Goal: Communication & Community: Answer question/provide support

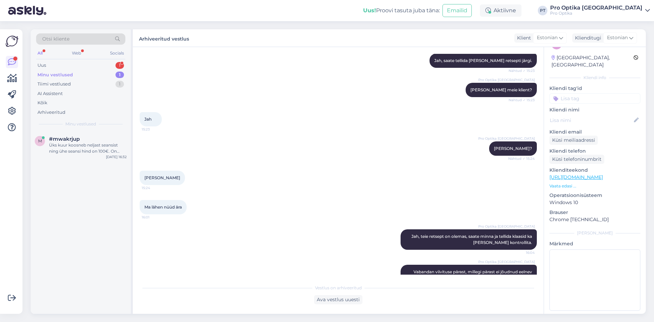
scroll to position [190, 0]
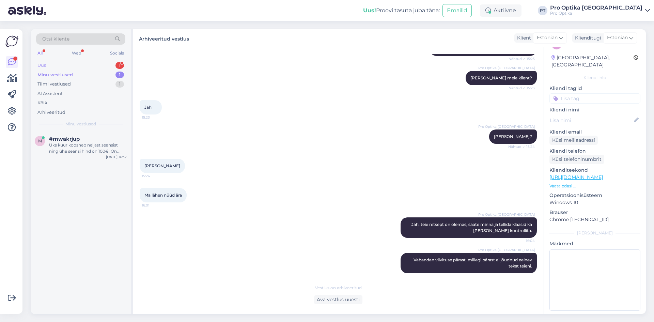
click at [69, 64] on div "Uus 1" at bounding box center [80, 66] width 89 height 10
click at [83, 148] on div "Hello, I wanted to do the eye test, but I am also interested in figuring out wh…" at bounding box center [88, 148] width 78 height 12
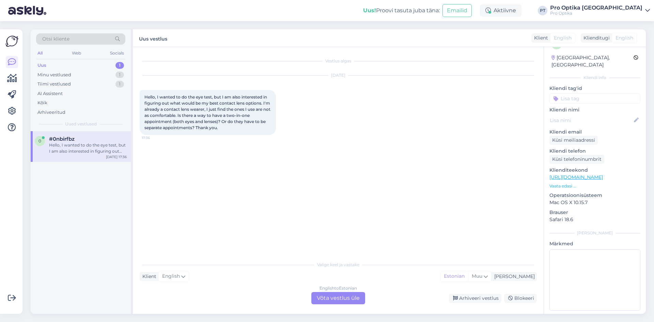
scroll to position [0, 0]
click at [345, 296] on div "English to Estonian Võta vestlus üle" at bounding box center [338, 298] width 54 height 12
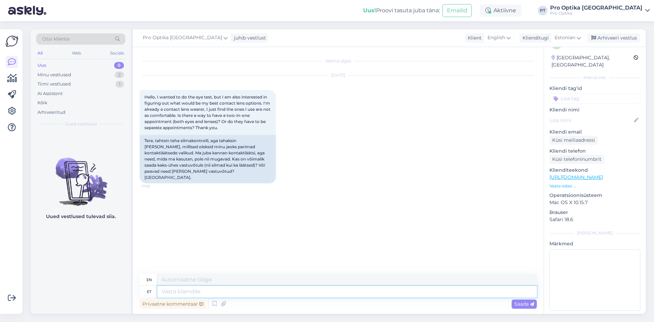
click at [190, 288] on textarea at bounding box center [346, 292] width 379 height 12
type textarea "Tere!"
type textarea "Hello!"
type textarea "Jah"
type textarea "Yes"
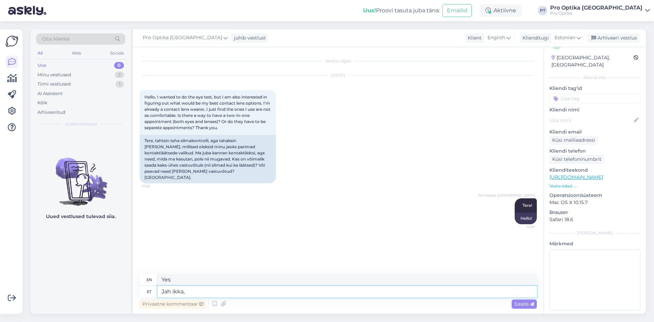
type textarea "Jah ikka,"
type textarea "Yes, still."
type textarea "Jah ikka, broneerige e"
type textarea "Yes, book now."
type textarea "Jah ikka, broneerige es"
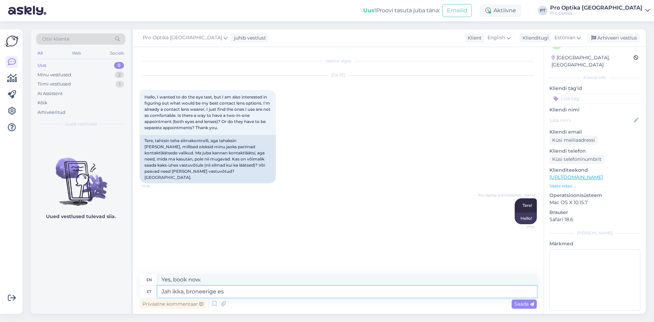
type textarea "Yes, please book."
type textarea "Jah ikka, broneerige esmane"
type textarea "Yes, book first."
type textarea "Jah ikka, broneerige esmane kontaktläätsede"
type textarea "Yes, book your first contact lens appointment."
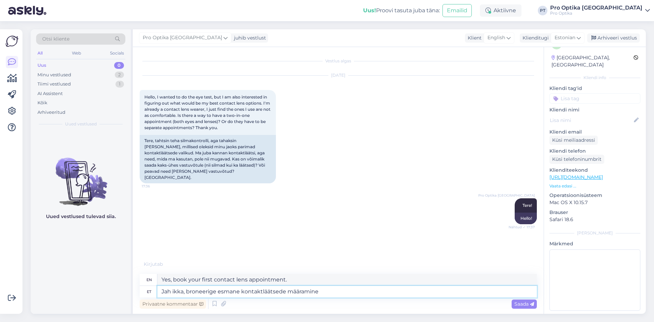
type textarea "Jah ikka, broneerige esmane kontaktläätsede määramine."
type textarea "Yes, book your initial contact lens appointment."
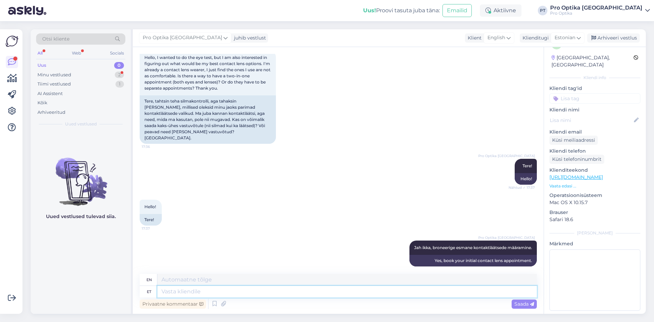
scroll to position [105, 0]
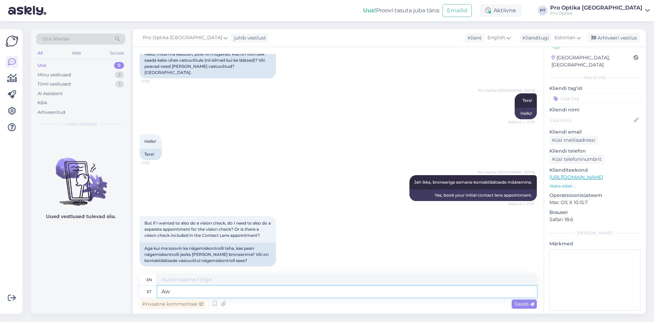
type textarea "A"
type textarea "See j"
type textarea "This"
type textarea "See kuulub juba"
type textarea "It belongs to"
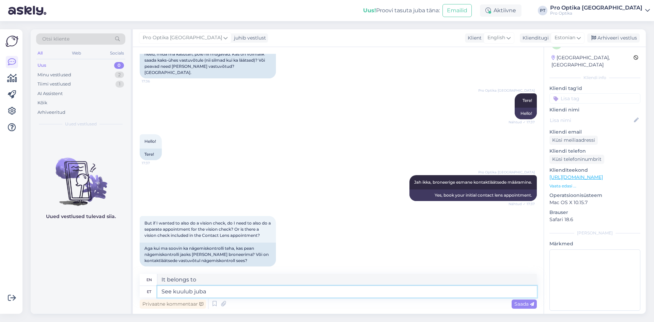
type textarea "See kuulub juba l"
type textarea "It already belongs"
type textarea "See kuulub juba läätsevisiidi"
type textarea "This is already part of the lens visit."
type textarea "See kuulub juba läätsevisiidi hulka."
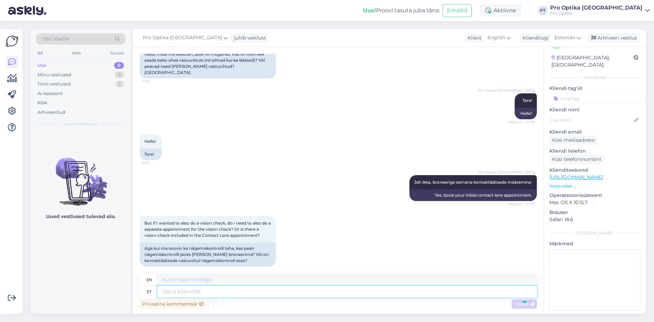
scroll to position [146, 0]
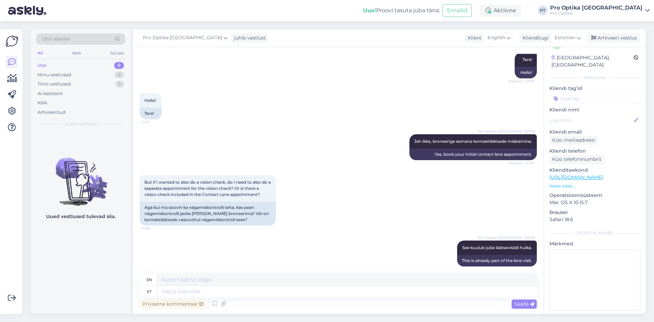
click at [56, 249] on div "Uued vestlused tulevad siia." at bounding box center [81, 222] width 100 height 183
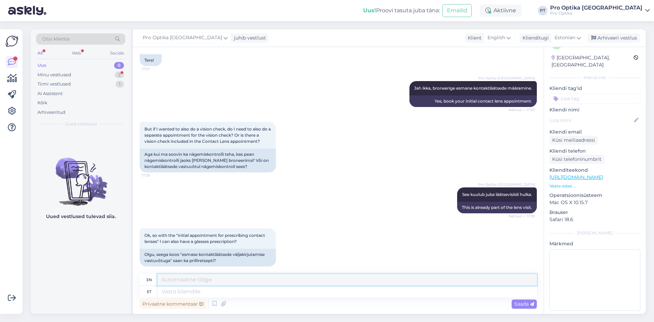
click at [203, 285] on textarea at bounding box center [346, 280] width 379 height 12
click at [183, 292] on textarea at bounding box center [346, 292] width 379 height 12
type textarea "Just ni"
type textarea "Just"
type textarea "Just nii."
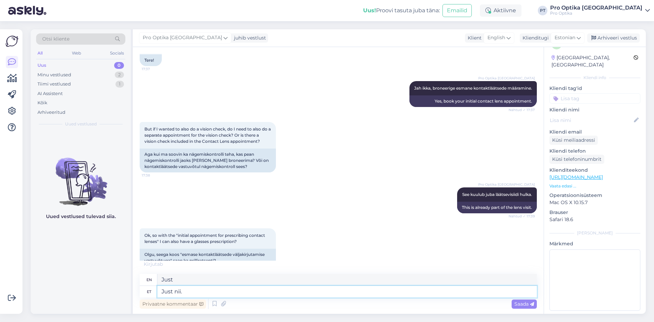
type textarea "That's right."
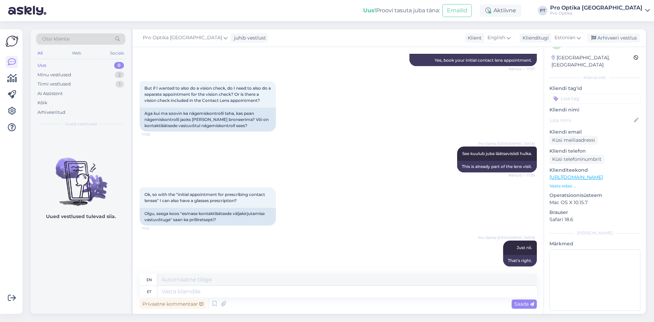
click at [105, 257] on div "Uued vestlused tulevad siia." at bounding box center [81, 222] width 100 height 183
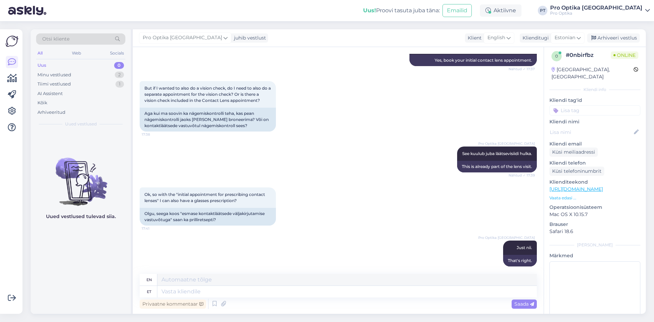
scroll to position [0, 0]
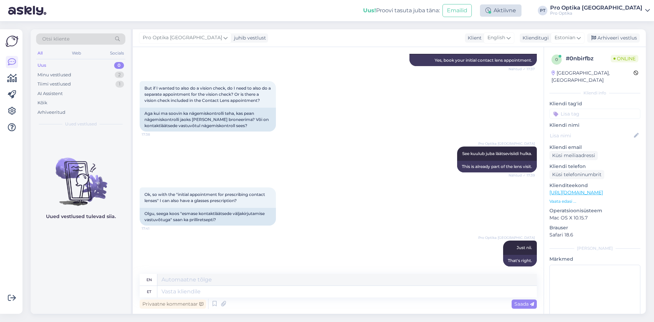
click at [521, 13] on div "Aktiivne" at bounding box center [501, 10] width 42 height 12
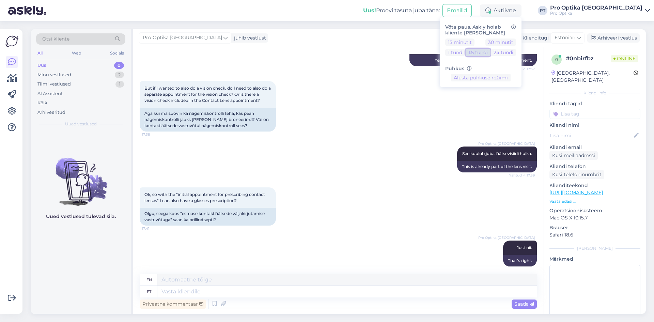
click at [490, 55] on button "1.5 tundi" at bounding box center [477, 52] width 25 height 7
click at [83, 284] on div "Uued vestlused tulevad siia." at bounding box center [81, 222] width 100 height 183
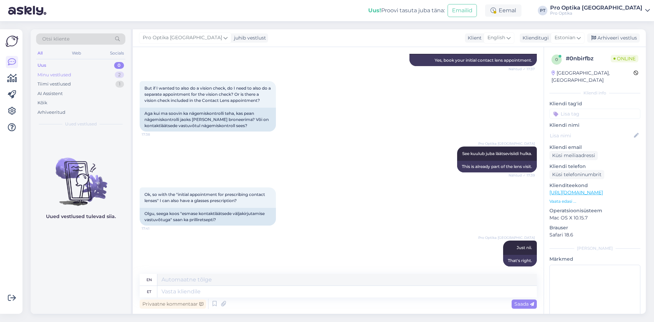
click at [84, 78] on div "Minu vestlused 2" at bounding box center [80, 75] width 89 height 10
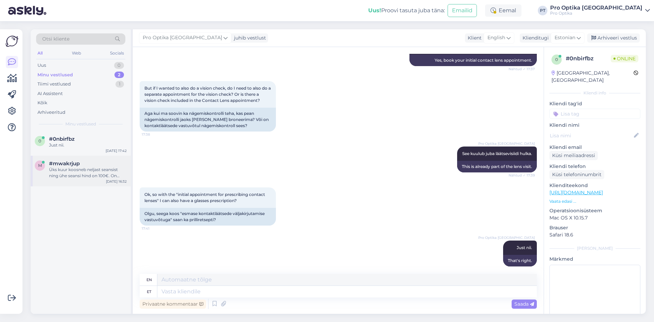
click at [106, 175] on div "Üks kuur koosneb neljast seansist ning ühe seansi hind on 100€. On võimalik [PE…" at bounding box center [88, 173] width 78 height 12
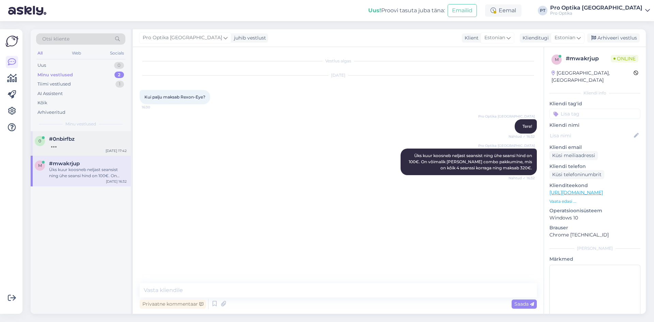
click at [82, 133] on div "0 #0nbirfbz [DATE] 17:42" at bounding box center [81, 143] width 100 height 25
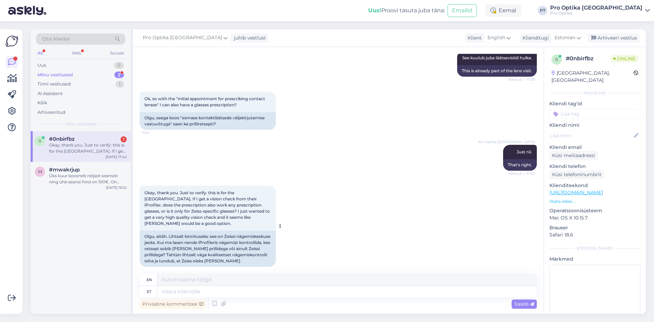
scroll to position [336, 0]
click at [213, 289] on textarea at bounding box center [346, 292] width 379 height 12
type textarea "P"
type textarea "Prilliretsept"
type textarea "Eyeglass prescription"
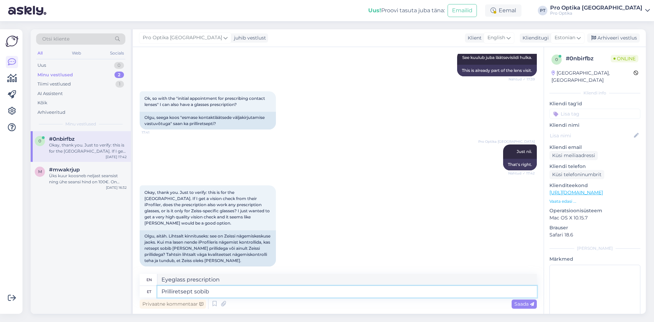
type textarea "Prilliretsept sobib k"
type textarea "Eyeglass prescription fits"
type textarea "Prilliretsept sobib ka"
type textarea "The eyeglass prescription also fits"
type textarea "Prilliretsept sobib ka teiste p"
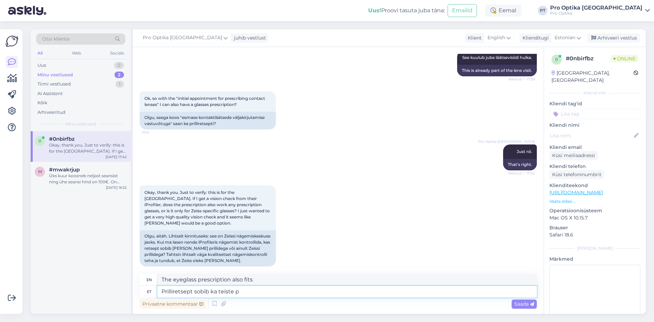
type textarea "The prescription is also suitable for other"
type textarea "Prilliretsept sobib ka teiste prillidega."
type textarea "The prescription is also compatible with other glasses."
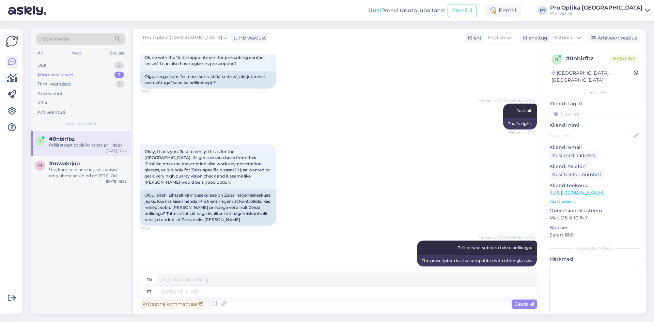
click at [59, 277] on div "0 #0nbirfbz Prilliretsept sobib ka teiste prillidega. [DATE] 17:42 m #mwakrjup …" at bounding box center [81, 222] width 100 height 183
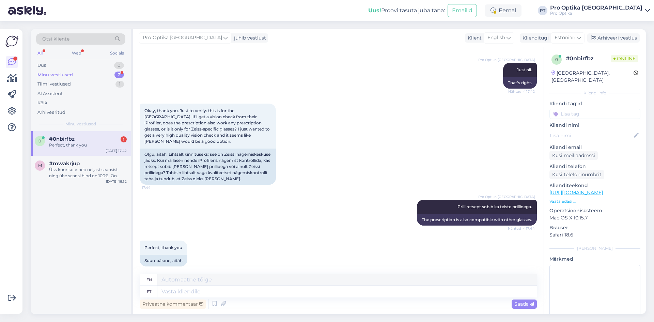
click at [213, 304] on icon at bounding box center [214, 304] width 8 height 10
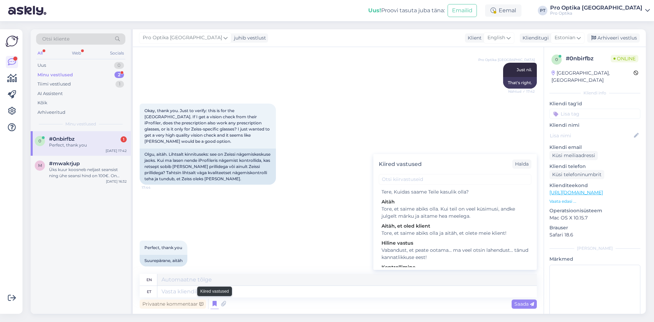
scroll to position [216, 0]
click at [442, 218] on div "Tore, et saime abiks olla. Kui teil on veel küsimusi, andke julgelt märku ja ai…" at bounding box center [454, 210] width 147 height 14
type textarea "Glad we could be of help. If you have any more questions, feel free to let us k…"
type textarea "Tore, et saime abiks olla. Kui teil on veel küsimusi, andke julgelt märku ja ai…"
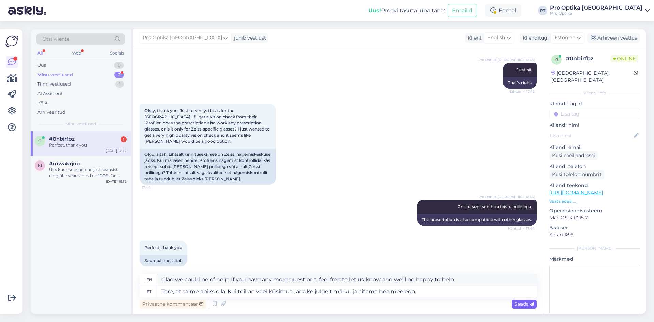
click at [526, 305] on span "Saada" at bounding box center [524, 304] width 20 height 6
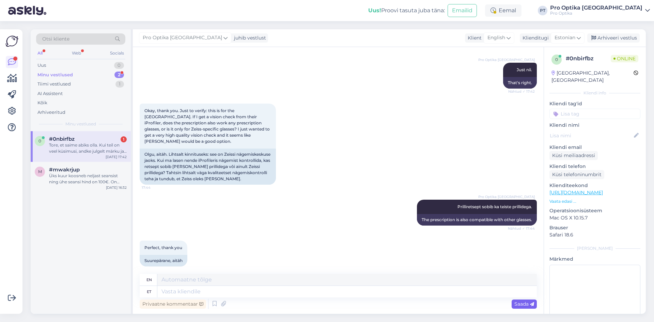
scroll to position [471, 0]
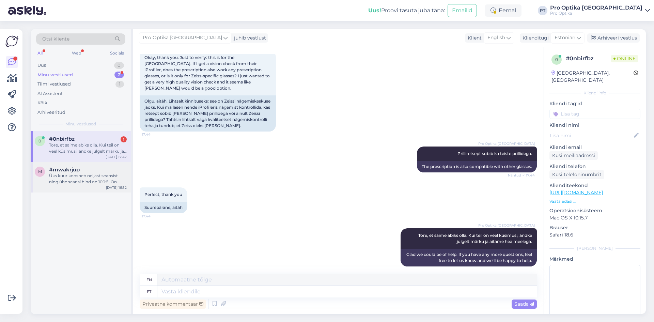
click at [91, 176] on div "Üks kuur koosneb neljast seansist ning ühe seansi hind on 100€. On võimalik [PE…" at bounding box center [88, 179] width 78 height 12
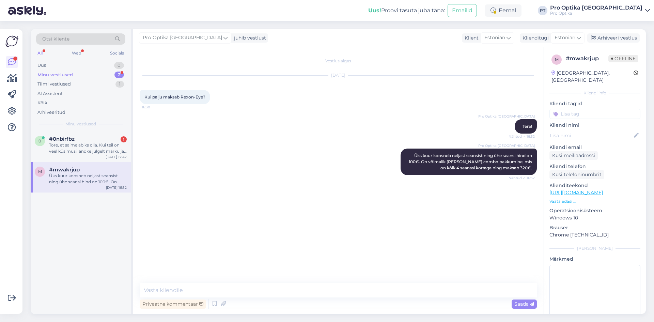
click at [90, 149] on div "Tore, et saime abiks olla. Kui teil on veel küsimusi, andke julgelt märku ja ai…" at bounding box center [88, 148] width 78 height 12
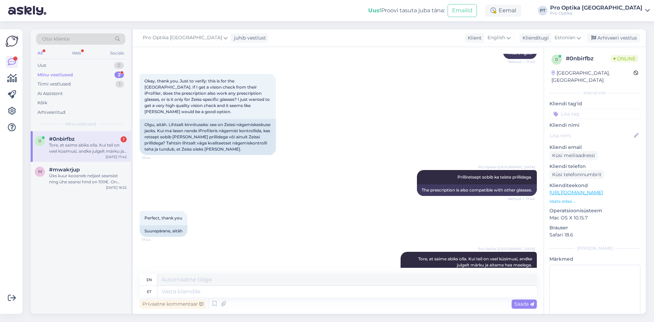
scroll to position [471, 0]
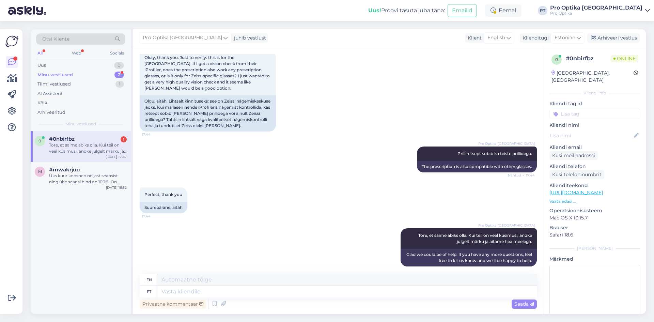
click at [90, 256] on div "0 #0nbirfbz 1 Tore, et saime abiks olla. Kui teil on veel küsimusi, andke julge…" at bounding box center [81, 222] width 100 height 183
click at [80, 191] on div "m #mwakrjup Üks kuur koosneb neljast seansist ning ühe seansi hind on 100€. On …" at bounding box center [81, 177] width 100 height 31
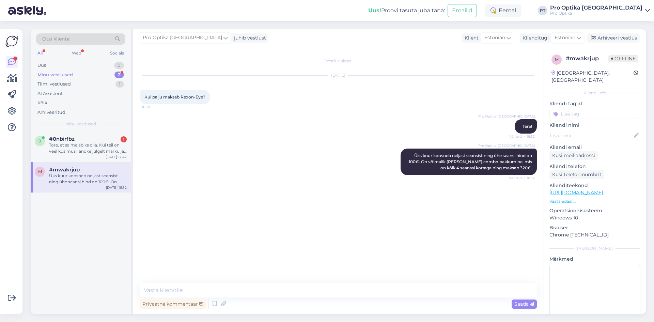
scroll to position [0, 0]
click at [65, 165] on div "m #mwakrjup Üks kuur koosneb neljast seansist ning ühe seansi hind on 100€. On …" at bounding box center [81, 177] width 100 height 31
click at [70, 152] on div "Tore, et saime abiks olla. Kui teil on veel küsimusi, andke julgelt märku ja ai…" at bounding box center [88, 148] width 78 height 12
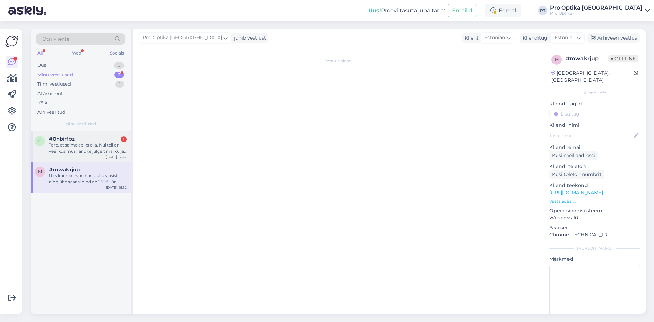
scroll to position [413, 0]
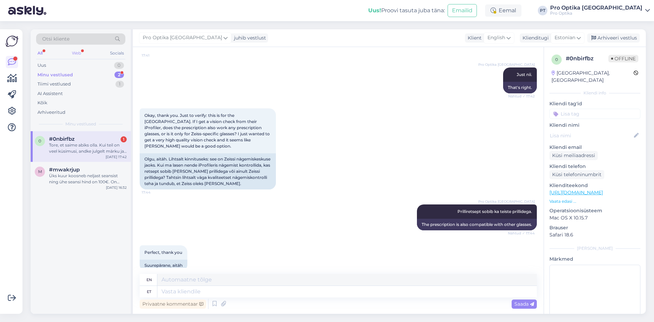
click at [74, 54] on div "Web" at bounding box center [76, 53] width 12 height 9
click at [80, 144] on div "Tore, et saime abiks olla. Kui teil on veel küsimusi, andke julgelt märku ja ai…" at bounding box center [88, 148] width 78 height 12
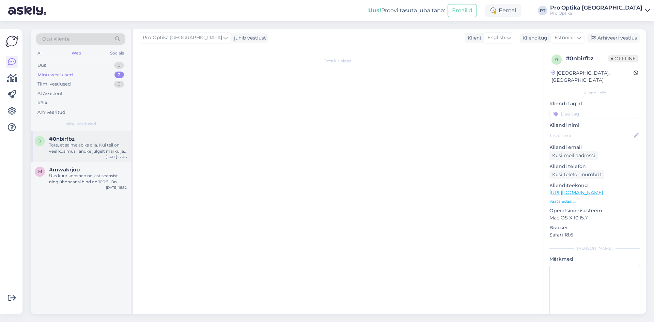
scroll to position [471, 0]
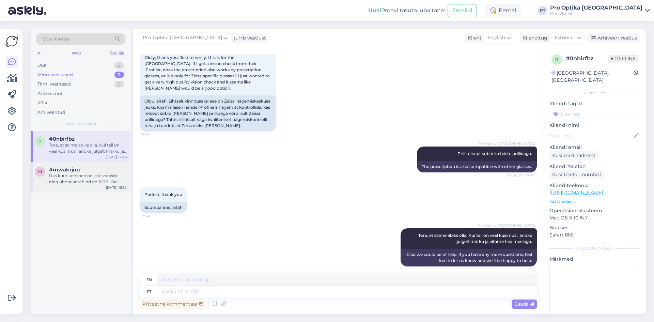
click at [80, 178] on div "Üks kuur koosneb neljast seansist ning ühe seansi hind on 100€. On võimalik [PE…" at bounding box center [88, 179] width 78 height 12
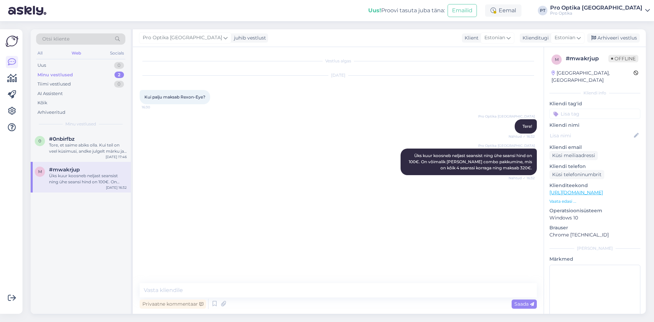
scroll to position [0, 0]
click at [634, 36] on div "Arhiveeri vestlus" at bounding box center [613, 37] width 52 height 9
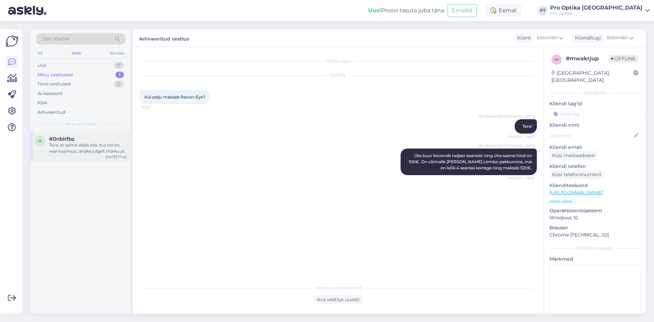
click at [99, 145] on div "Tore, et saime abiks olla. Kui teil on veel küsimusi, andke julgelt märku ja ai…" at bounding box center [88, 148] width 78 height 12
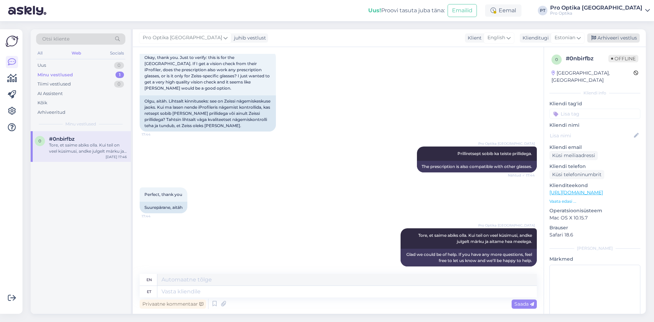
click at [628, 35] on div "Arhiveeri vestlus" at bounding box center [613, 37] width 52 height 9
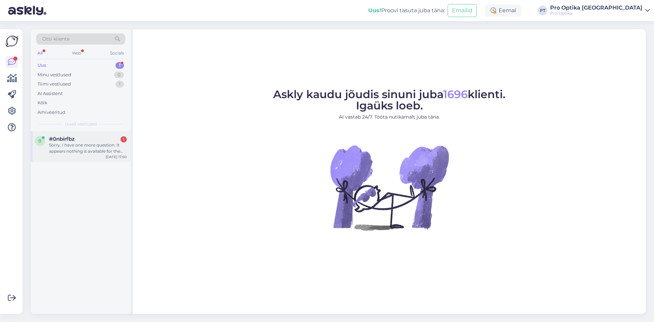
click at [82, 151] on div "Sorry, I have one more question. It appears nothing is available for the Zeiss …" at bounding box center [88, 148] width 78 height 12
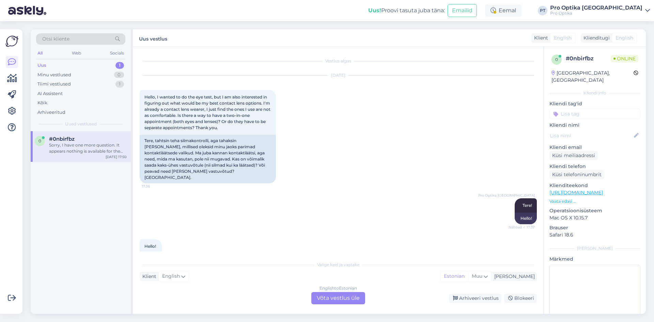
scroll to position [535, 0]
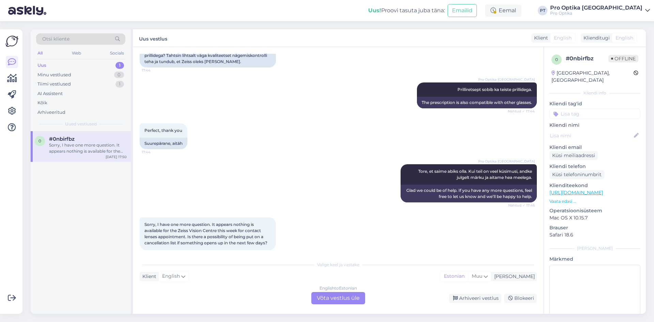
click at [339, 301] on div "English to Estonian Võta vestlus üle" at bounding box center [338, 298] width 54 height 12
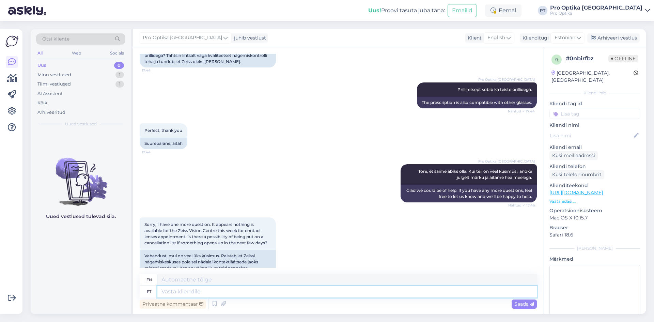
click at [183, 291] on textarea at bounding box center [346, 292] width 379 height 12
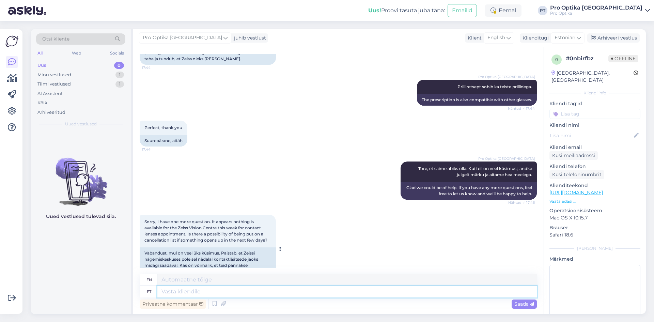
scroll to position [554, 0]
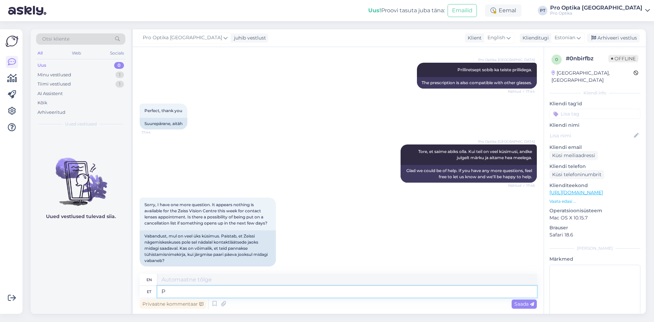
type textarea "Pa"
type textarea "P"
type textarea "Palun"
type textarea "Please"
type textarea "Palun helistage"
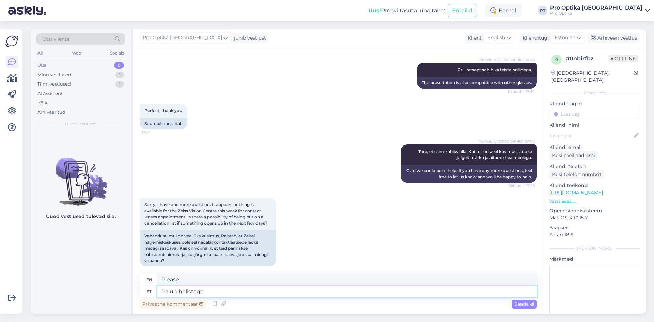
type textarea "Please call."
type textarea "Palun helistage neile"
type textarea "Please call them."
type textarea "Palun helistage"
type textarea "Please call."
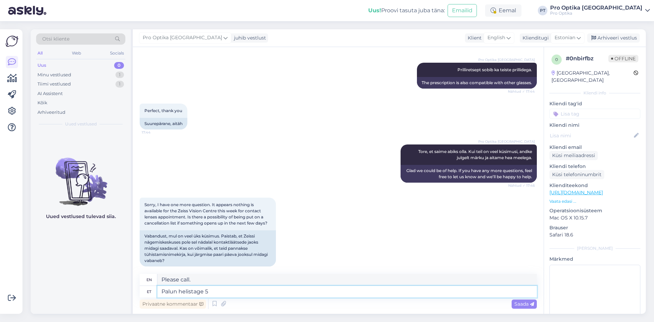
type textarea "Palun helistage 56"
type textarea "Please call 56"
type textarea "Palun helistage 5645"
type textarea "Please call 5645"
type textarea "Palun helistage 56457"
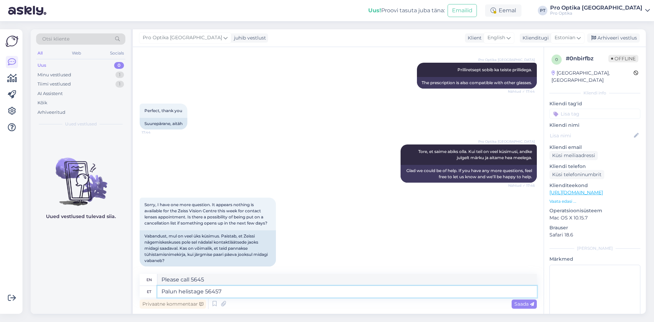
type textarea "Please call 56457"
type textarea "Palun helistage 56457442"
type textarea "Please call 56457442"
type textarea "Palun helistage 56457442,"
type textarea "Please call 56457442,"
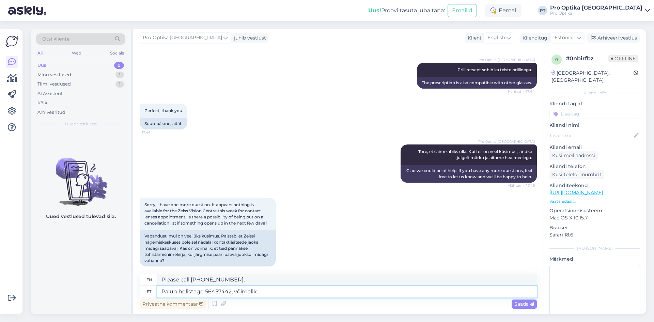
type textarea "Palun helistage 56457442, võimalik e"
type textarea "Please call 56457442, possible"
type textarea "Palun helistage 56457442, võimalik et"
type textarea "Please call 56457442, possibly"
type textarea "Palun helistage 56457442, võimalik et leiavad"
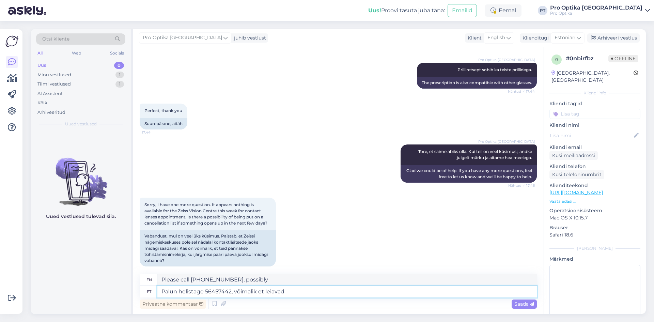
type textarea "Please call 56457442, maybe they will find it."
type textarea "Palun helistage 56457442, võimalik et leiavad varasema"
type textarea "Please call 56457442, they may be able to find an earlier one."
type textarea "Palun helistage 56457442, võimalik et leiavad varasema aja."
type textarea "Please call 56457442, they may be able to find an earlier time."
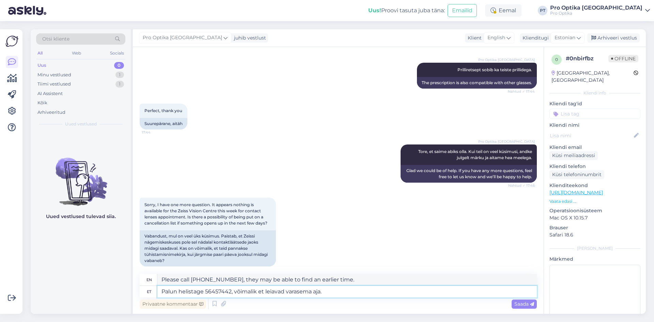
click at [231, 291] on textarea "Palun helistage 56457442, võimalik et leiavad varasema aja." at bounding box center [346, 292] width 379 height 12
type textarea "Palun helistage 56457442 ja küsige üle, võimalik et leiavad varasema aja."
type textarea "Please call 56457442 and ask, they may be able to find an earlier time."
click at [291, 291] on textarea "Palun helistage 56457442 ja küsige üle, võimalik et leiavad varasema aja." at bounding box center [346, 292] width 379 height 12
type textarea "Palun helistage 56457442 ja küsige üle, võimalik, et leiavad varasema aja."
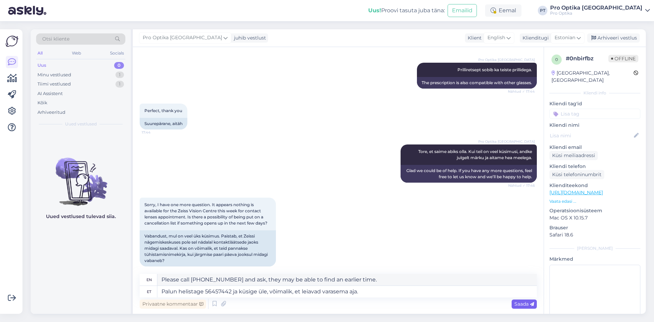
click at [519, 304] on span "Saada" at bounding box center [524, 304] width 20 height 6
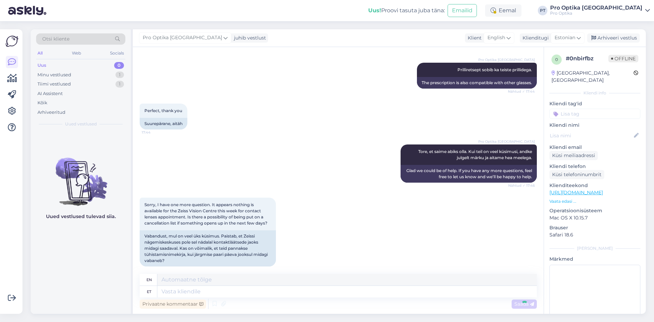
scroll to position [607, 0]
